Goal: Transaction & Acquisition: Subscribe to service/newsletter

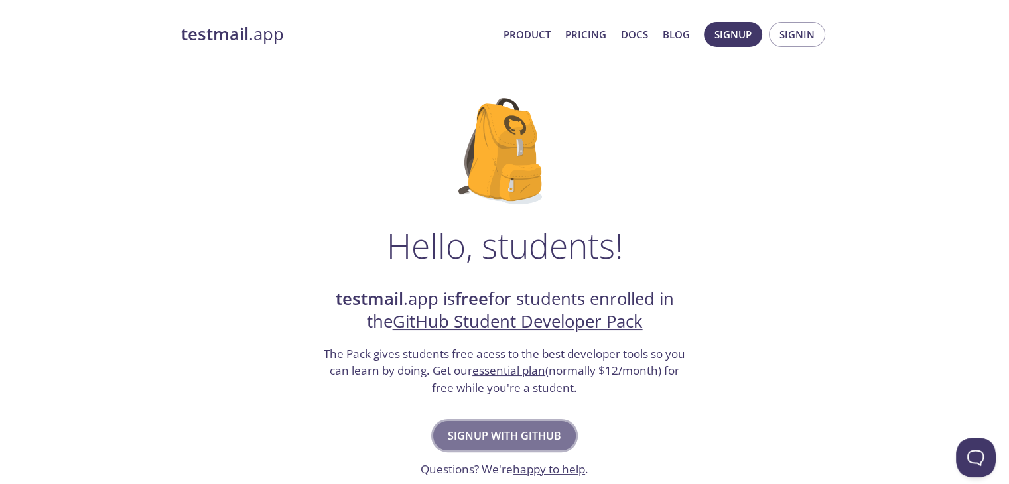
click at [521, 429] on span "Signup with GitHub" at bounding box center [504, 435] width 113 height 19
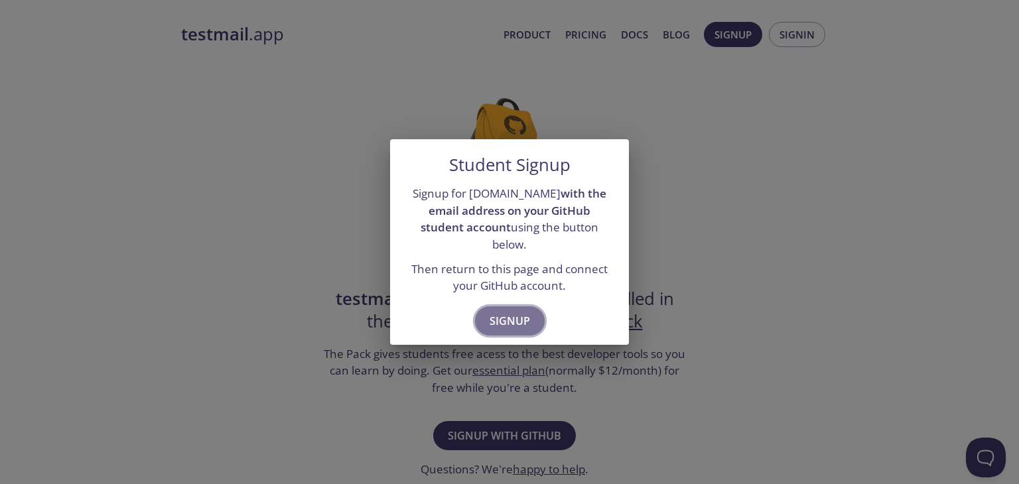
click at [507, 312] on span "Signup" at bounding box center [509, 321] width 40 height 19
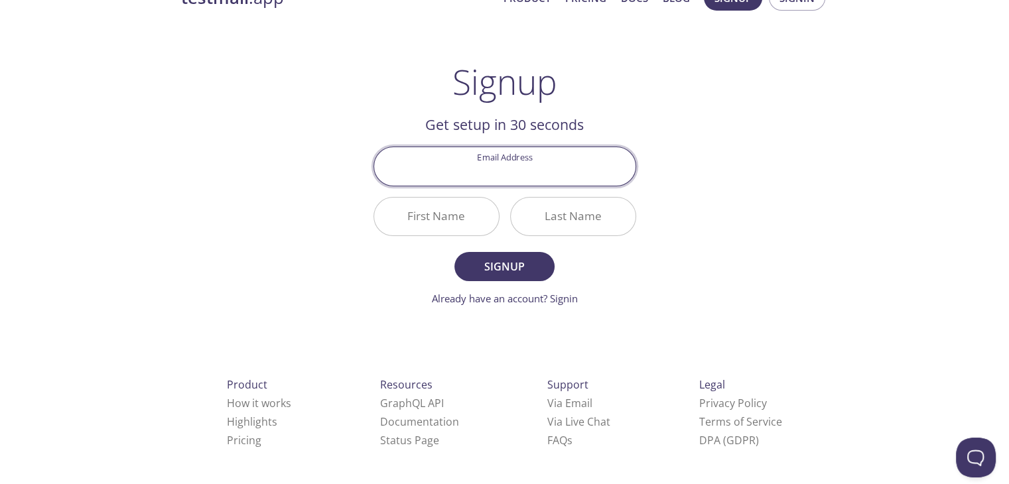
scroll to position [38, 0]
click at [531, 161] on input "Email Address" at bounding box center [504, 164] width 261 height 38
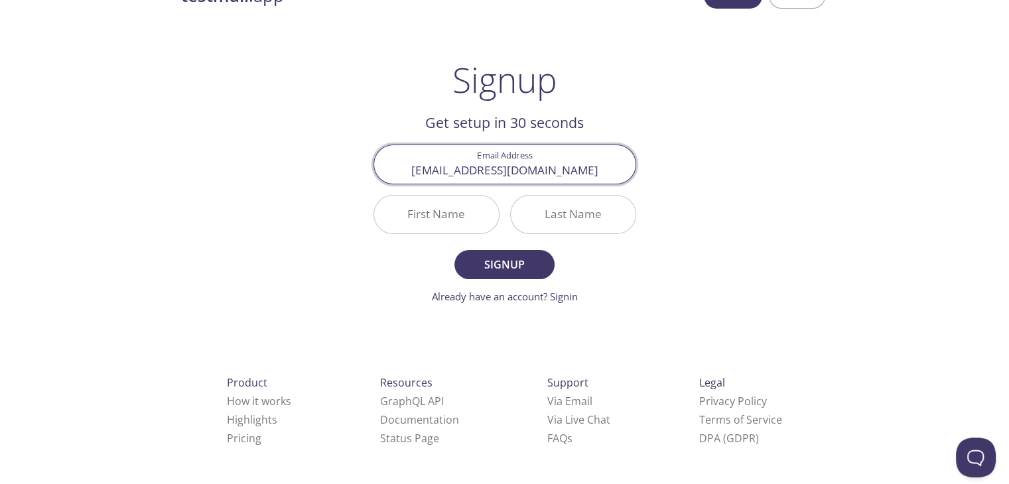
click at [576, 168] on input "pvradmin@gmail.com" at bounding box center [504, 164] width 261 height 38
type input "p"
type input "alangeokurian10@gmail.com"
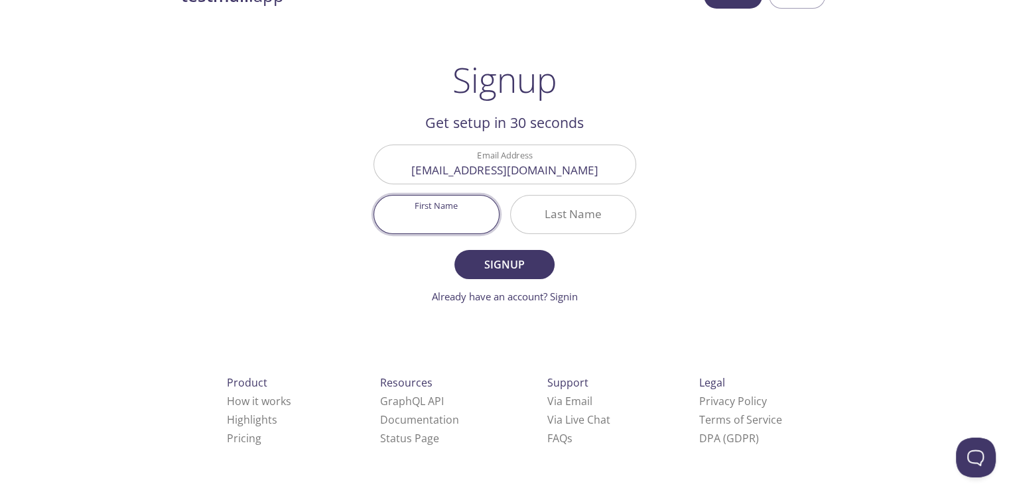
click at [452, 217] on input "First Name" at bounding box center [436, 215] width 125 height 38
type input "Alan"
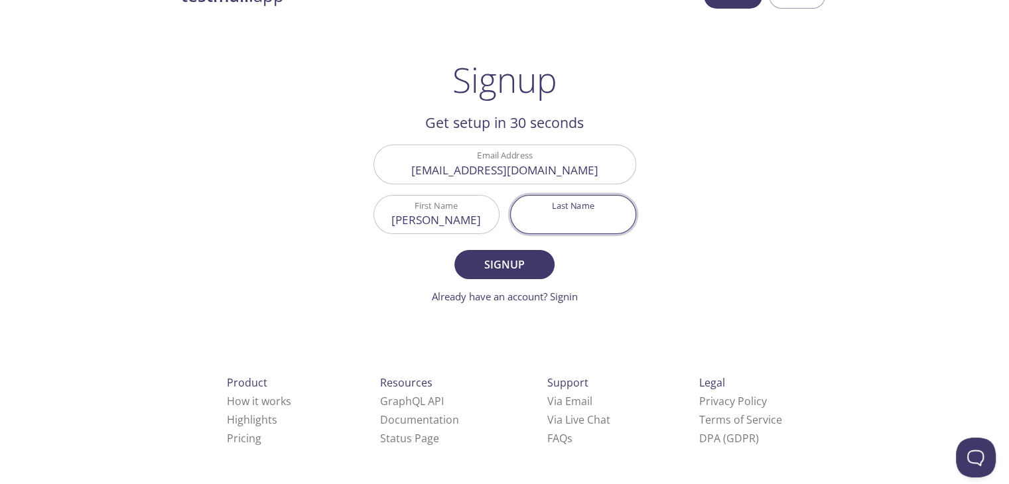
drag, startPoint x: 579, startPoint y: 213, endPoint x: 591, endPoint y: 206, distance: 14.6
click at [582, 213] on input "Last Name" at bounding box center [573, 215] width 125 height 38
type input "Geo Kurian"
click at [530, 267] on span "Signup" at bounding box center [504, 264] width 70 height 19
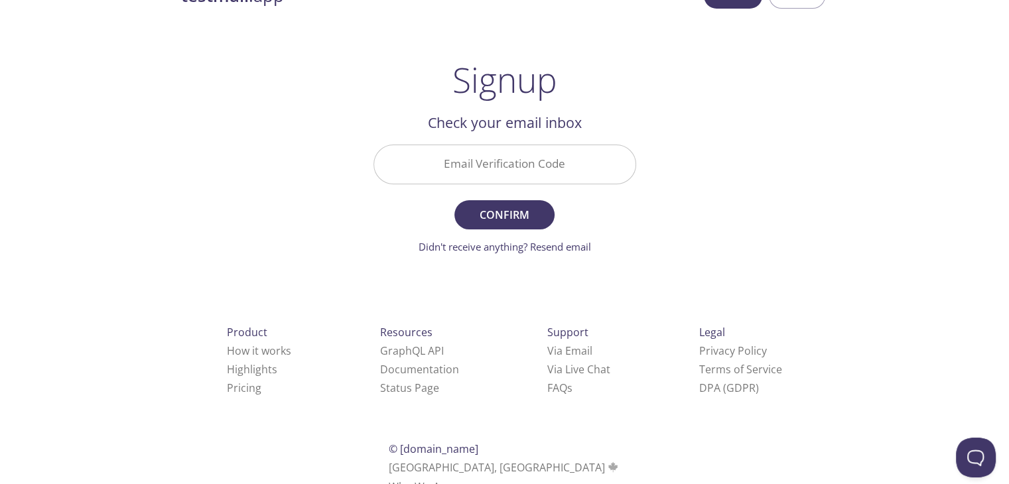
scroll to position [0, 0]
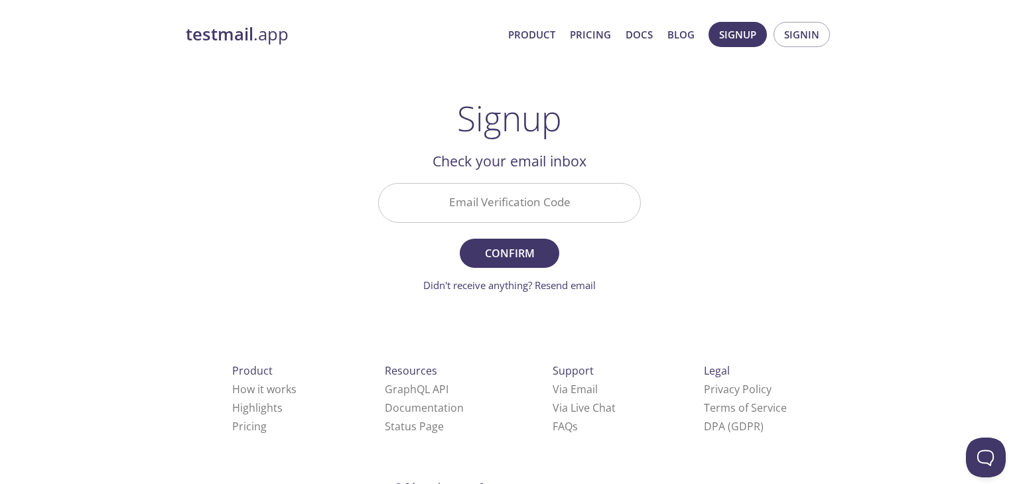
click at [491, 197] on input "Email Verification Code" at bounding box center [509, 203] width 261 height 38
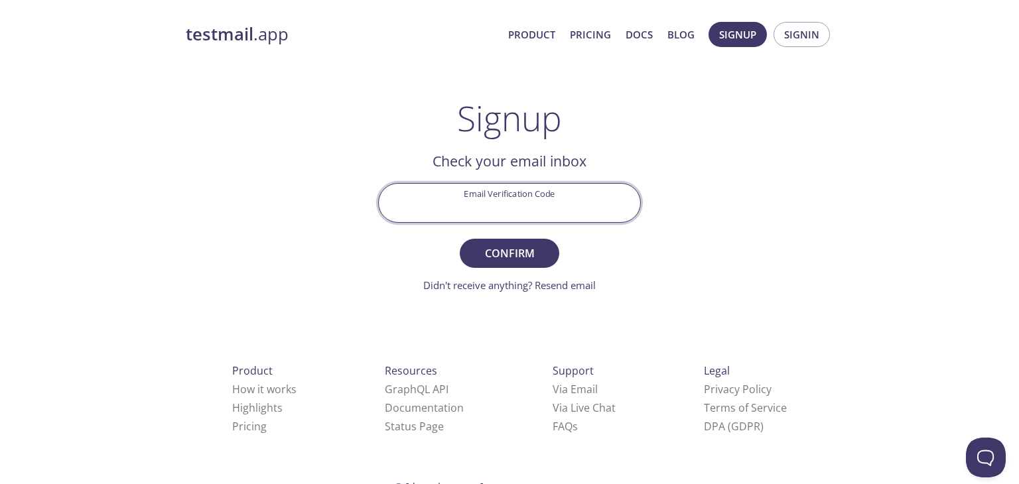
paste input "Z9T219W"
type input "Z9T219W"
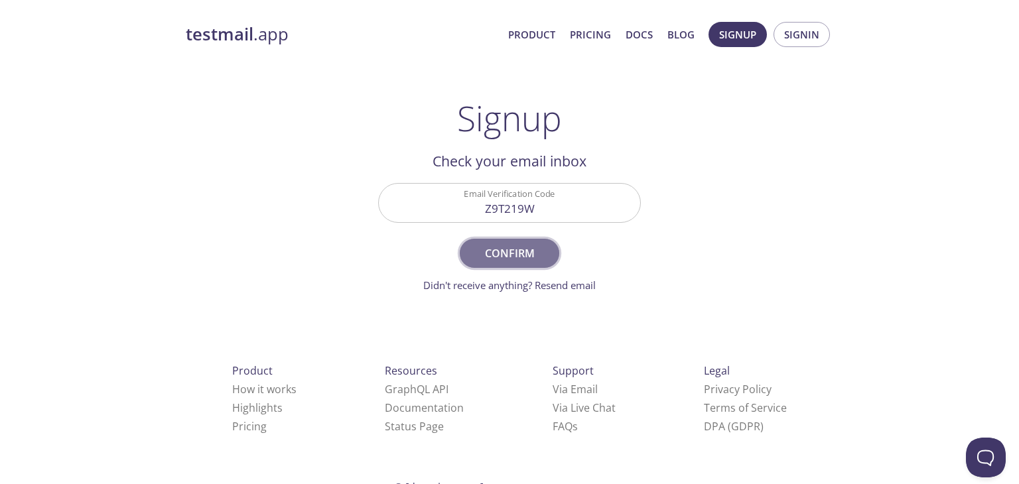
click at [528, 251] on span "Confirm" at bounding box center [509, 253] width 70 height 19
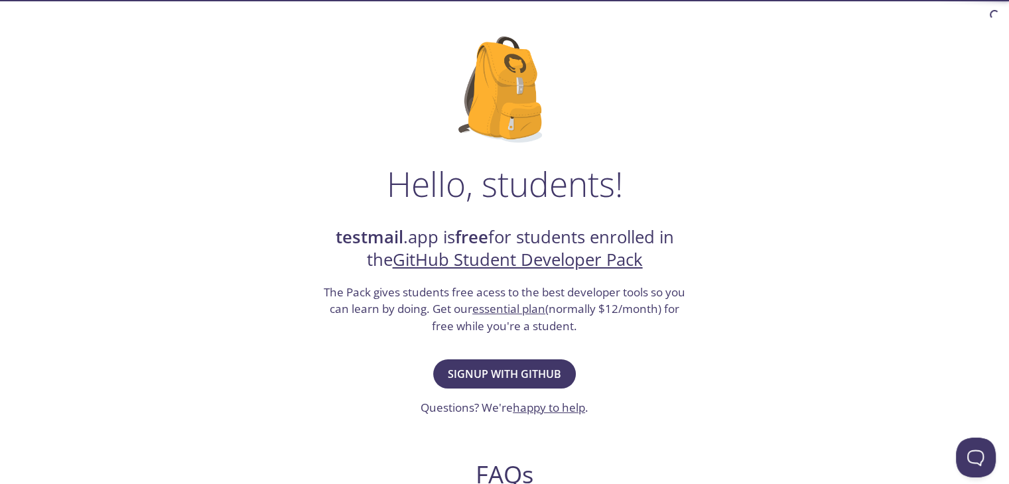
scroll to position [66, 0]
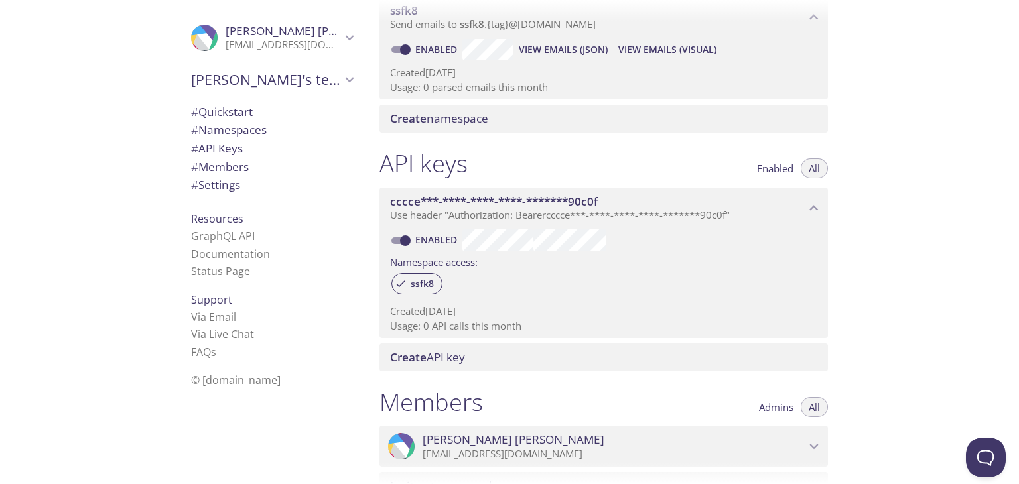
scroll to position [194, 0]
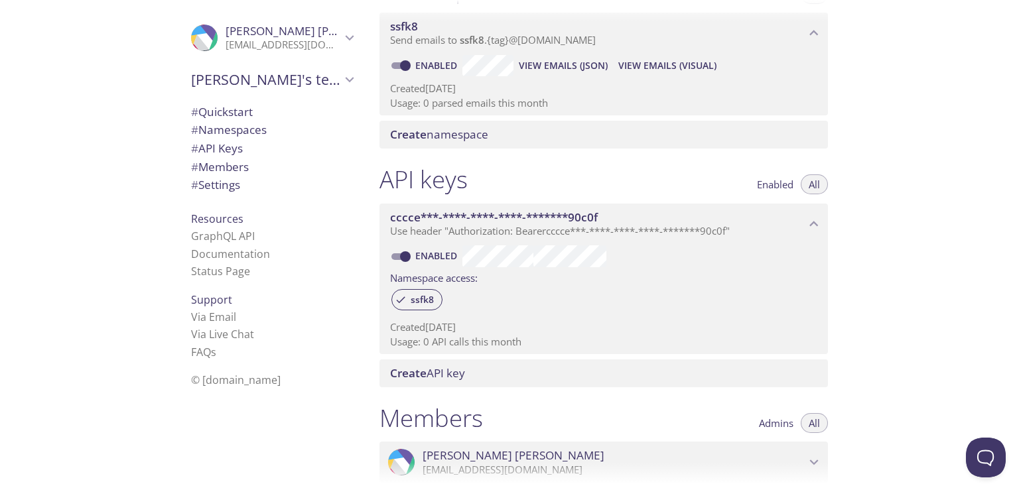
click at [529, 218] on span "cccce***-****-****-****-*******90c0f" at bounding box center [494, 217] width 208 height 15
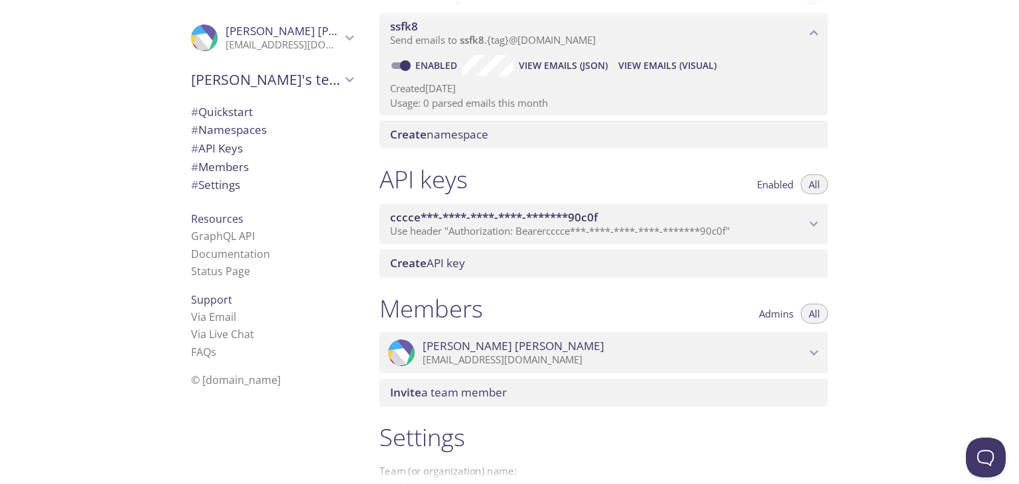
click at [529, 218] on span "cccce***-****-****-****-*******90c0f" at bounding box center [494, 217] width 208 height 15
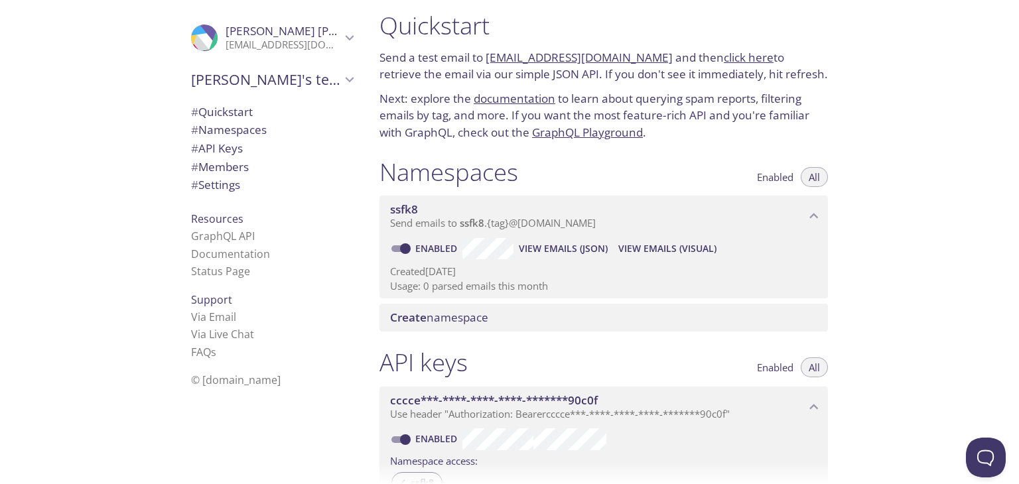
scroll to position [0, 0]
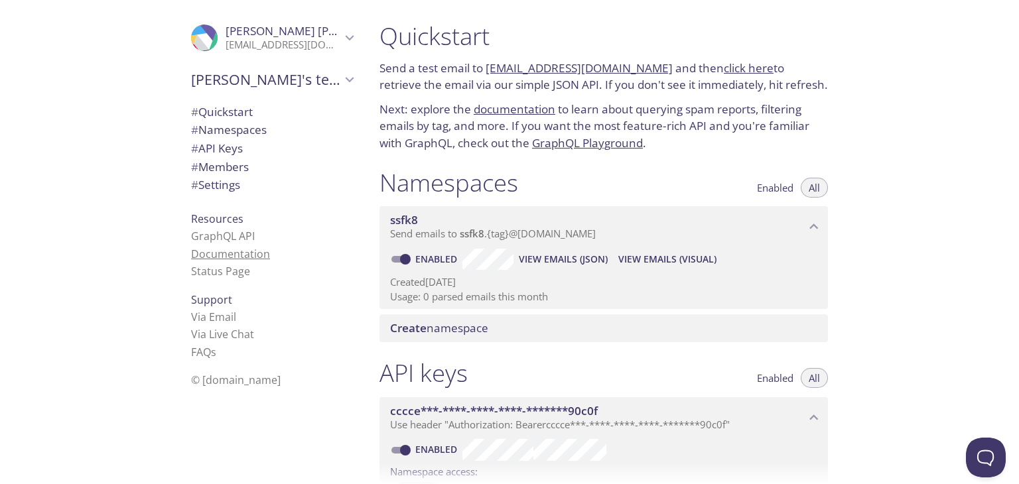
click at [223, 255] on link "Documentation" at bounding box center [230, 254] width 79 height 15
